Goal: Task Accomplishment & Management: Manage account settings

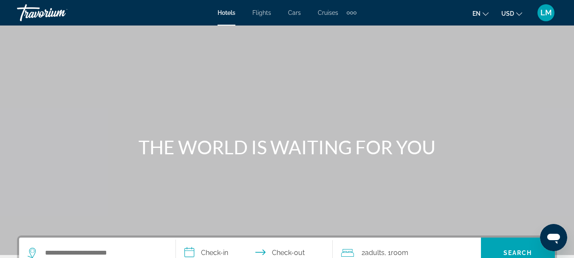
click at [547, 13] on span "LM" at bounding box center [545, 12] width 11 height 8
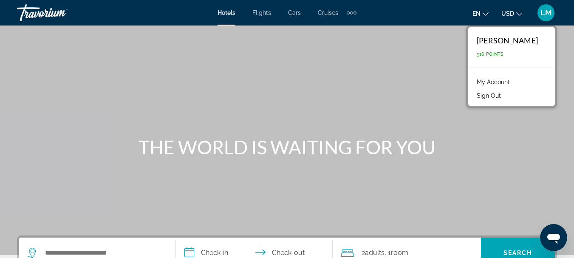
click at [507, 81] on link "My Account" at bounding box center [493, 81] width 42 height 11
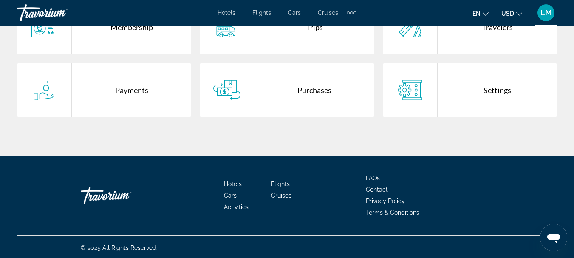
scroll to position [170, 0]
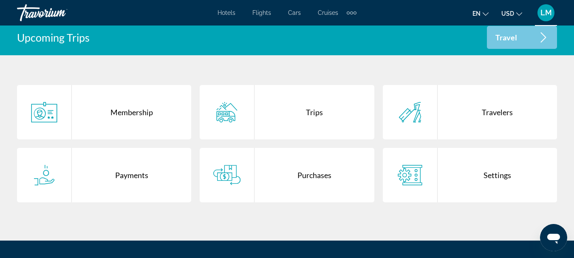
click at [230, 172] on icon "Main content" at bounding box center [226, 175] width 27 height 20
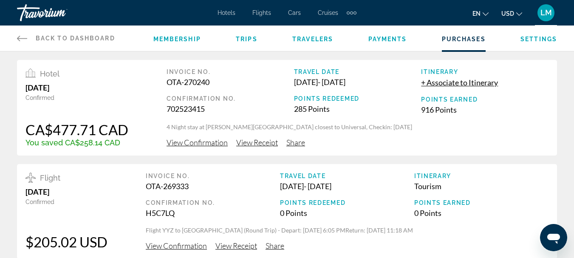
click at [16, 37] on div "Back to Dashboard Dashboard Membership Trips Travelers Payments Purchases Setti…" at bounding box center [287, 37] width 574 height 25
click at [544, 12] on span "LM" at bounding box center [545, 12] width 11 height 8
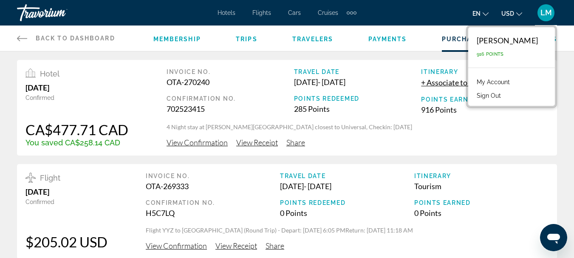
click at [493, 81] on link "My Account" at bounding box center [493, 81] width 42 height 11
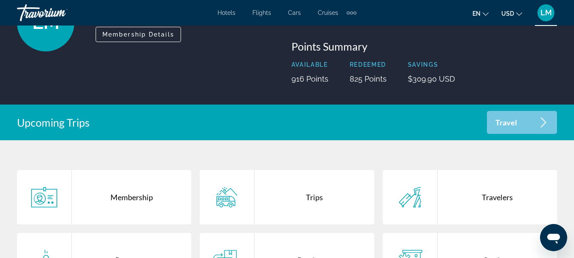
scroll to position [170, 0]
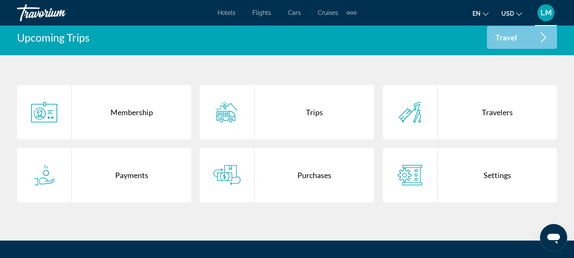
click at [42, 177] on icon "Main content" at bounding box center [46, 180] width 15 height 7
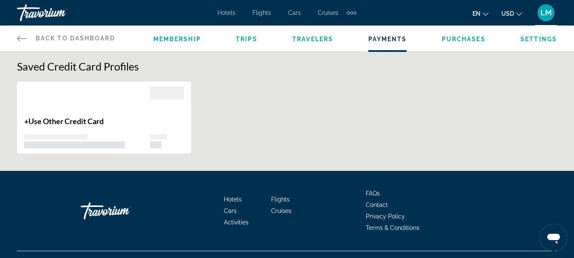
scroll to position [17, 0]
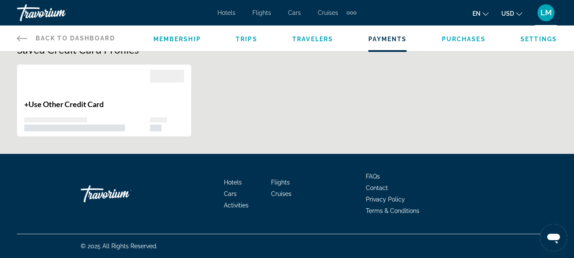
click at [21, 36] on icon "Main content" at bounding box center [22, 38] width 10 height 10
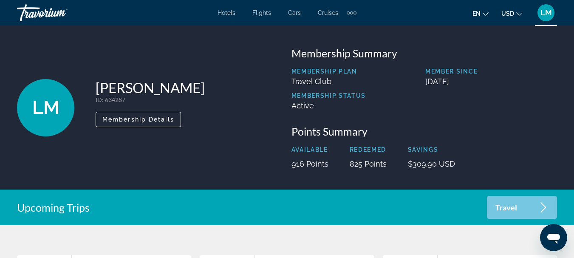
click at [544, 11] on span "LM" at bounding box center [545, 12] width 11 height 8
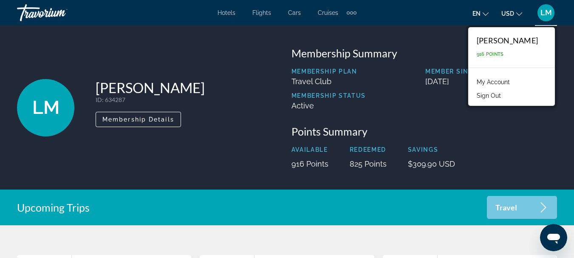
click at [492, 81] on link "My Account" at bounding box center [493, 81] width 42 height 11
